Goal: Complete application form

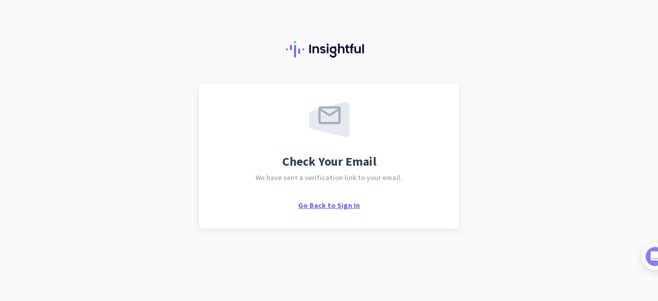
click at [311, 205] on span "Go Back to Sign In" at bounding box center [329, 205] width 62 height 9
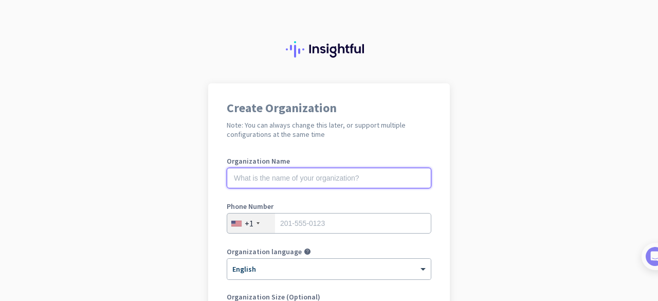
click at [337, 173] on input "text" at bounding box center [329, 178] width 205 height 21
type input "Mercor"
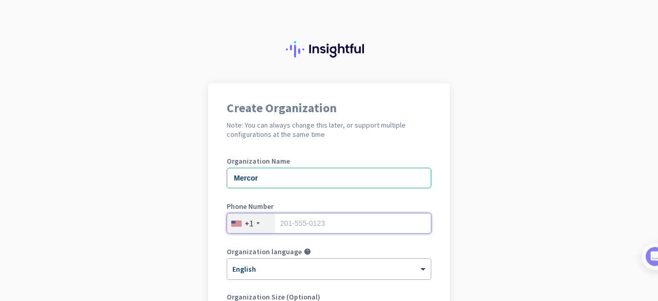
click at [304, 221] on input "tel" at bounding box center [329, 223] width 205 height 21
type input "9543269268"
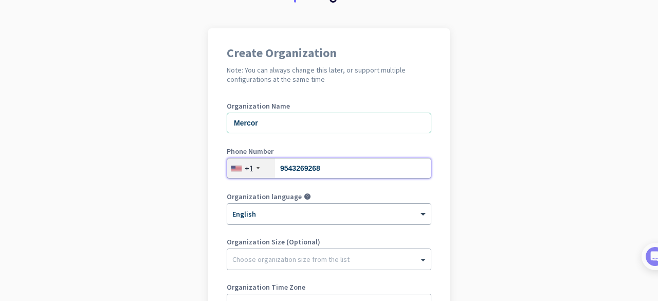
scroll to position [99, 0]
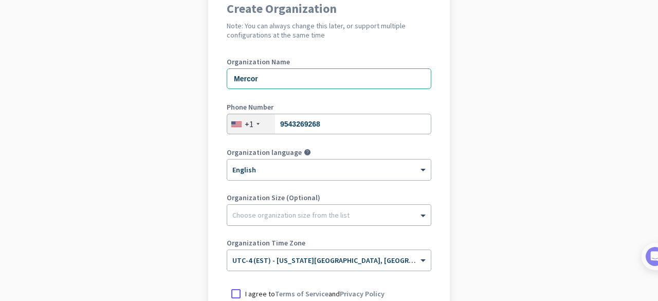
click at [238, 217] on div at bounding box center [329, 212] width 204 height 10
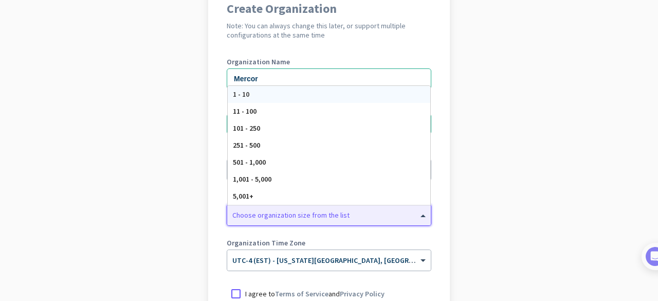
click at [165, 164] on app-onboarding-organization "Create Organization Note: You can always change this later, or support multiple…" at bounding box center [329, 206] width 658 height 445
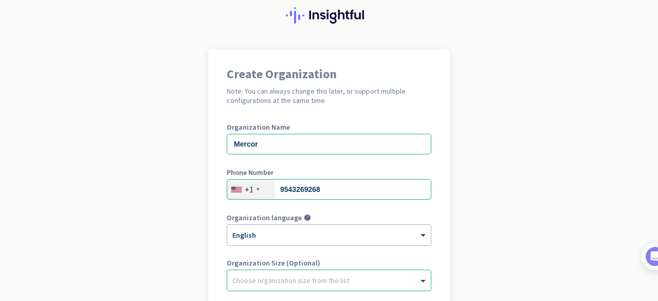
scroll to position [34, 0]
click at [218, 208] on div "Create Organization Note: You can always change this later, or support multiple…" at bounding box center [329, 246] width 242 height 394
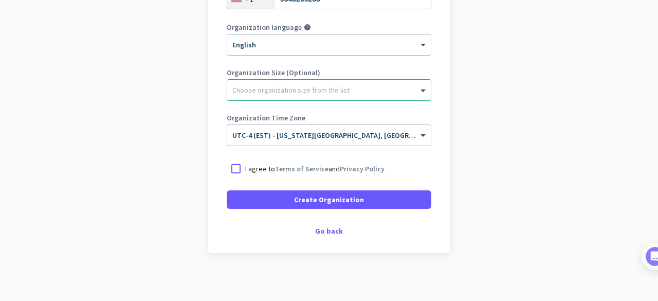
scroll to position [225, 0]
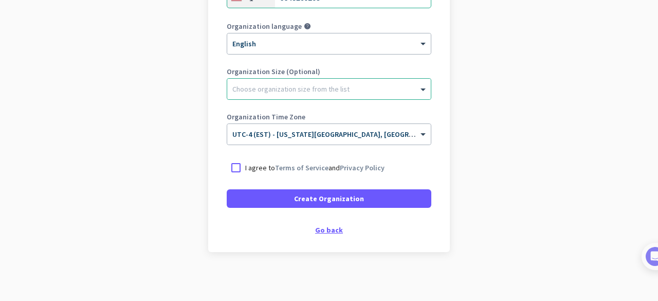
click at [329, 232] on div "Go back" at bounding box center [329, 229] width 205 height 7
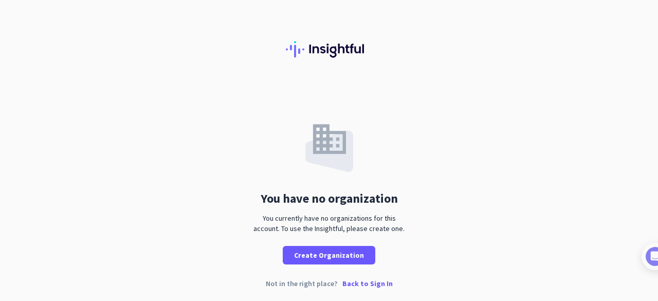
click at [357, 287] on p "Back to Sign In" at bounding box center [368, 283] width 50 height 7
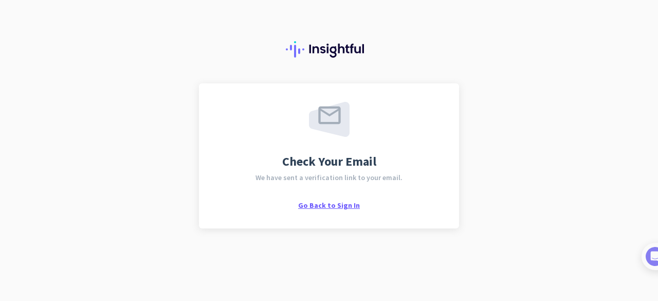
click at [309, 203] on span "Go Back to Sign In" at bounding box center [329, 205] width 62 height 9
